Goal: Information Seeking & Learning: Learn about a topic

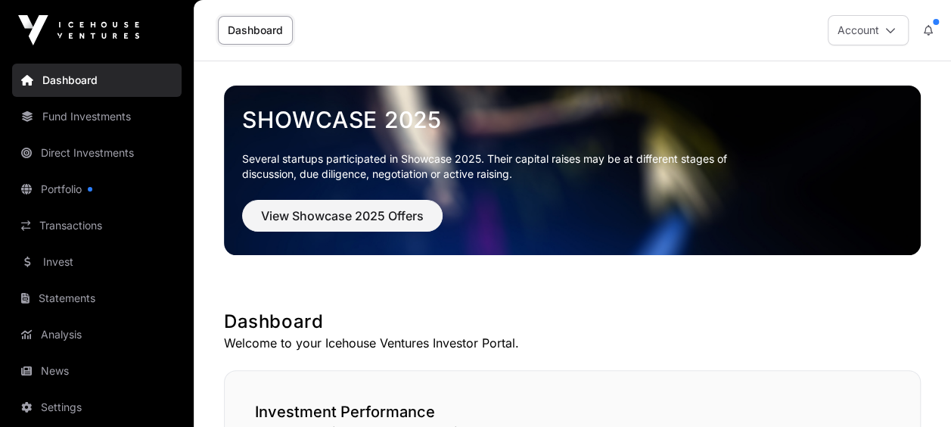
click at [88, 184] on link "Portfolio" at bounding box center [97, 189] width 170 height 33
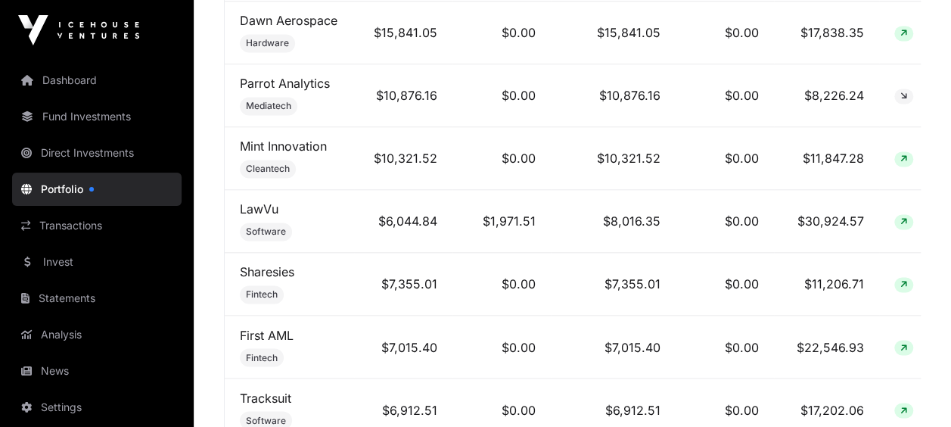
scroll to position [0, 3]
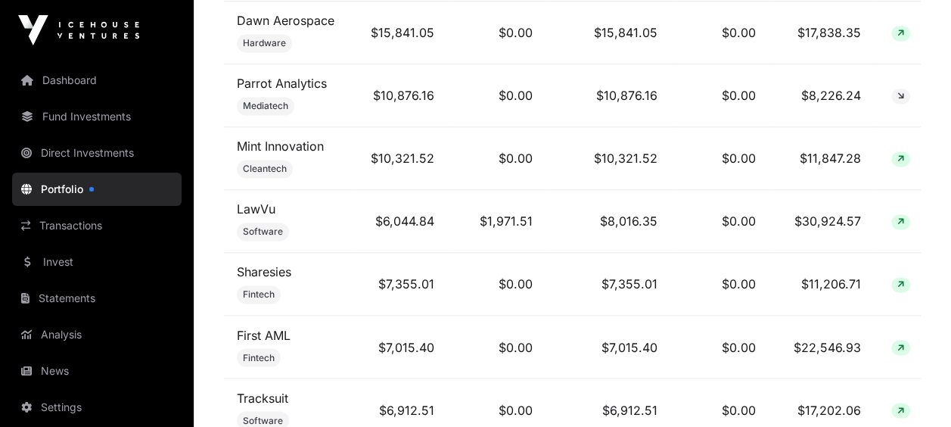
click at [278, 269] on link "Sharesies" at bounding box center [264, 271] width 54 height 15
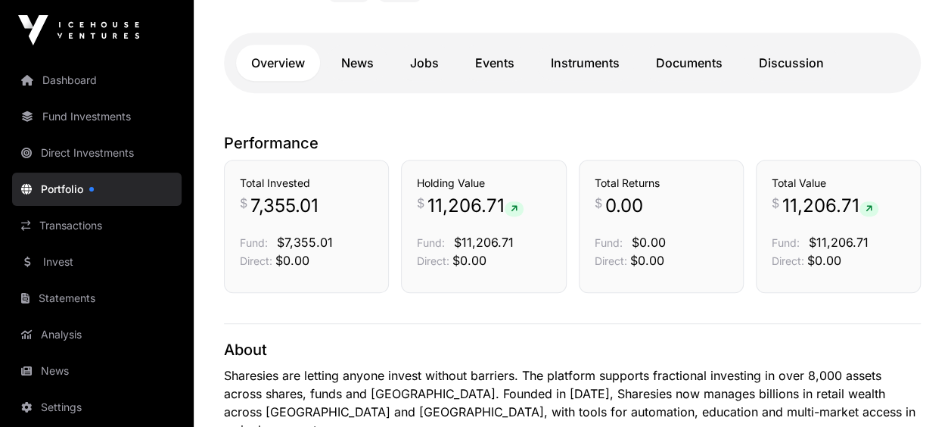
scroll to position [332, 0]
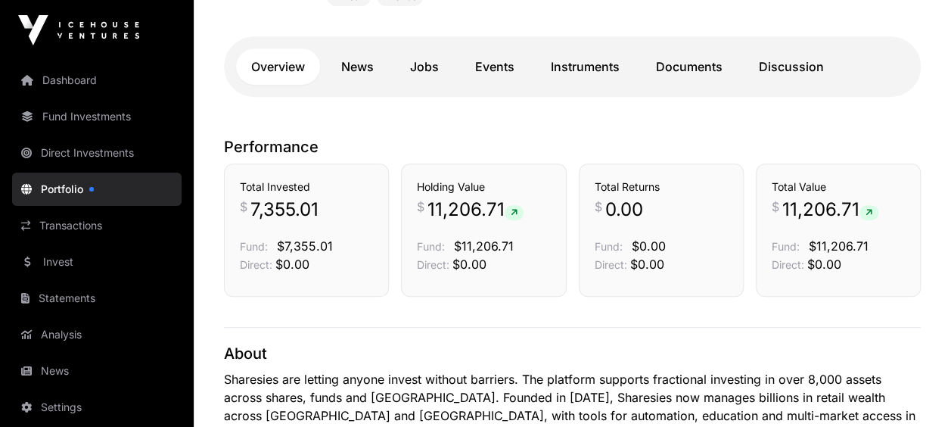
click at [489, 62] on link "Events" at bounding box center [495, 66] width 70 height 36
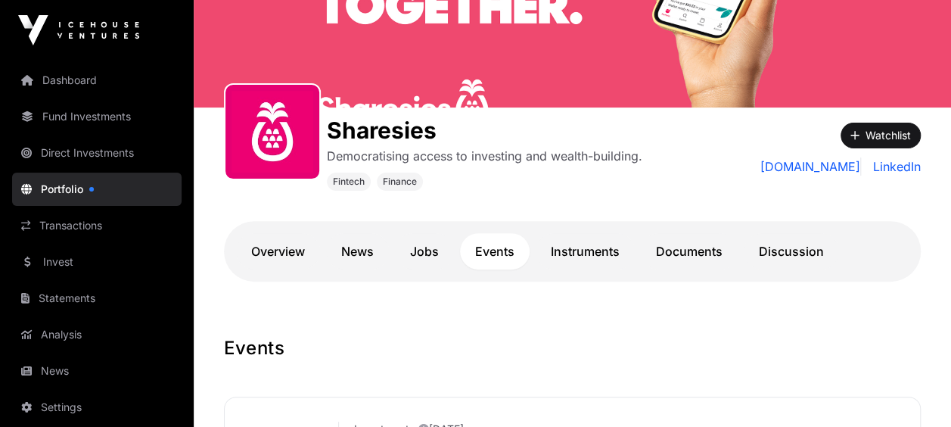
scroll to position [158, 0]
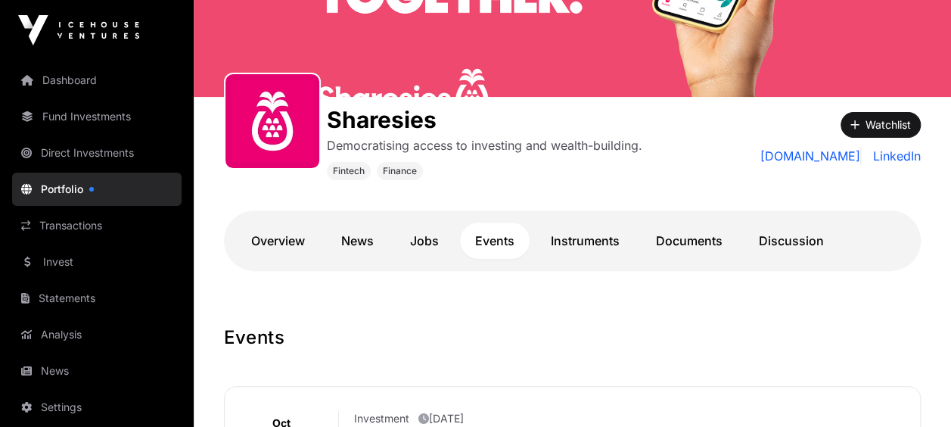
click at [358, 242] on link "News" at bounding box center [357, 240] width 63 height 36
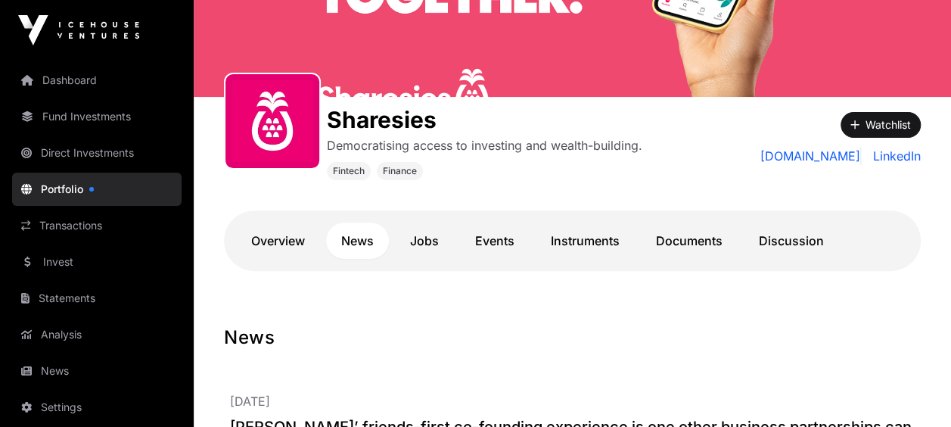
click at [345, 237] on link "News" at bounding box center [357, 240] width 63 height 36
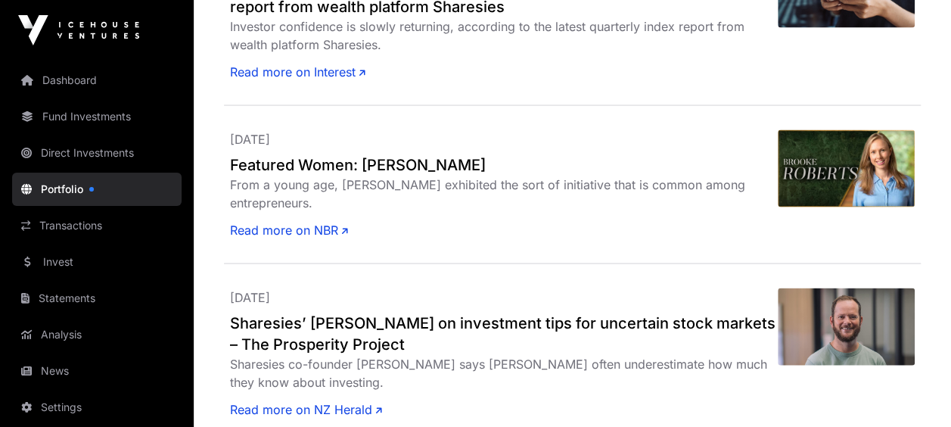
scroll to position [1430, 0]
click at [89, 85] on link "Dashboard" at bounding box center [97, 80] width 170 height 33
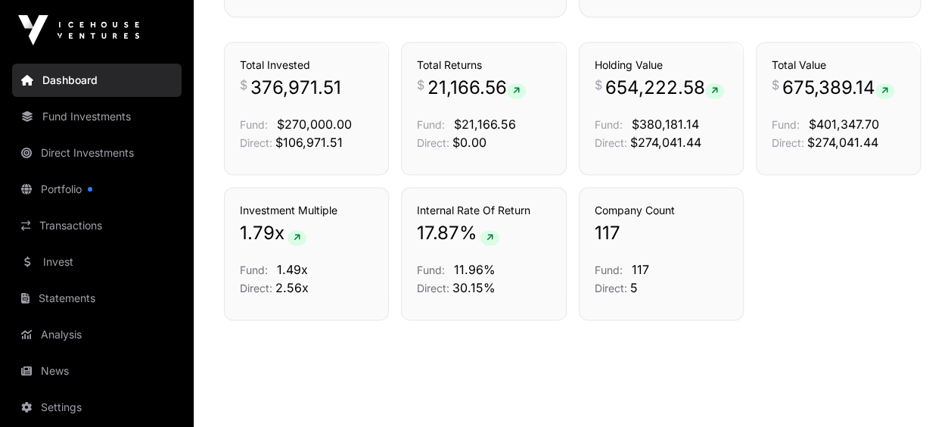
scroll to position [1071, 0]
